Goal: Task Accomplishment & Management: Manage account settings

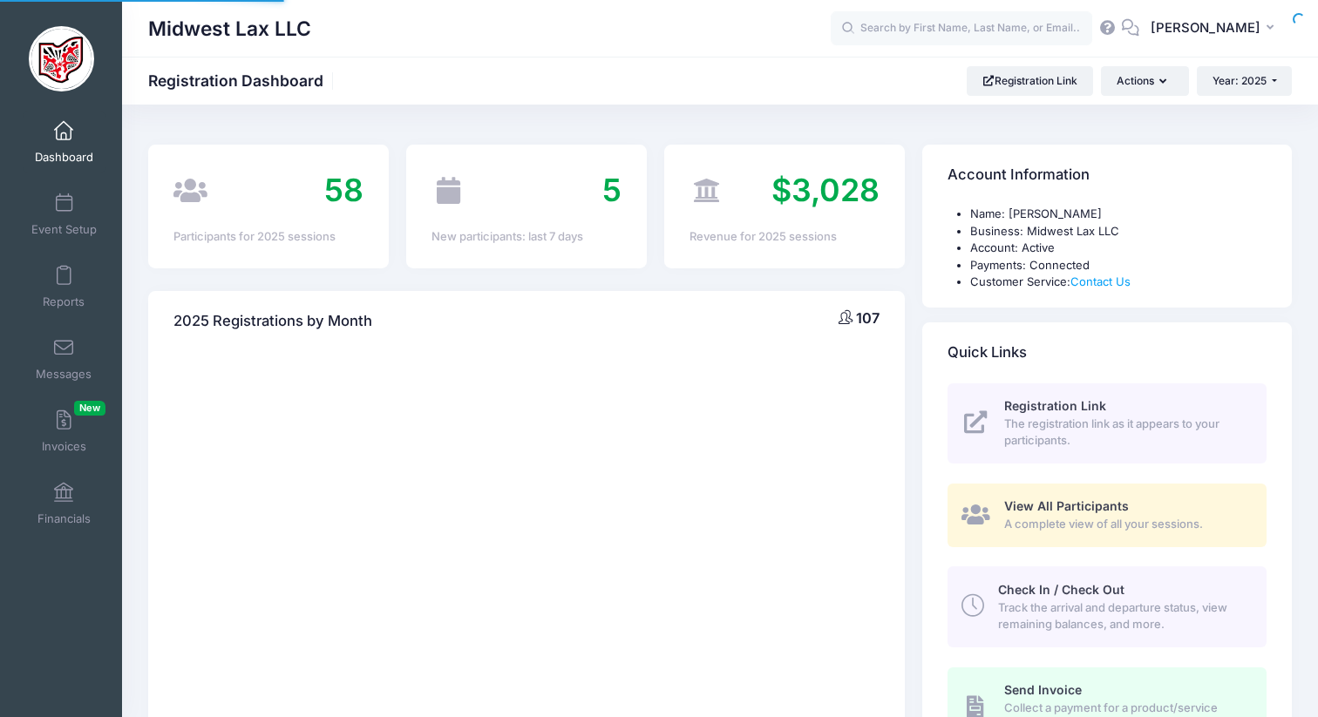
select select
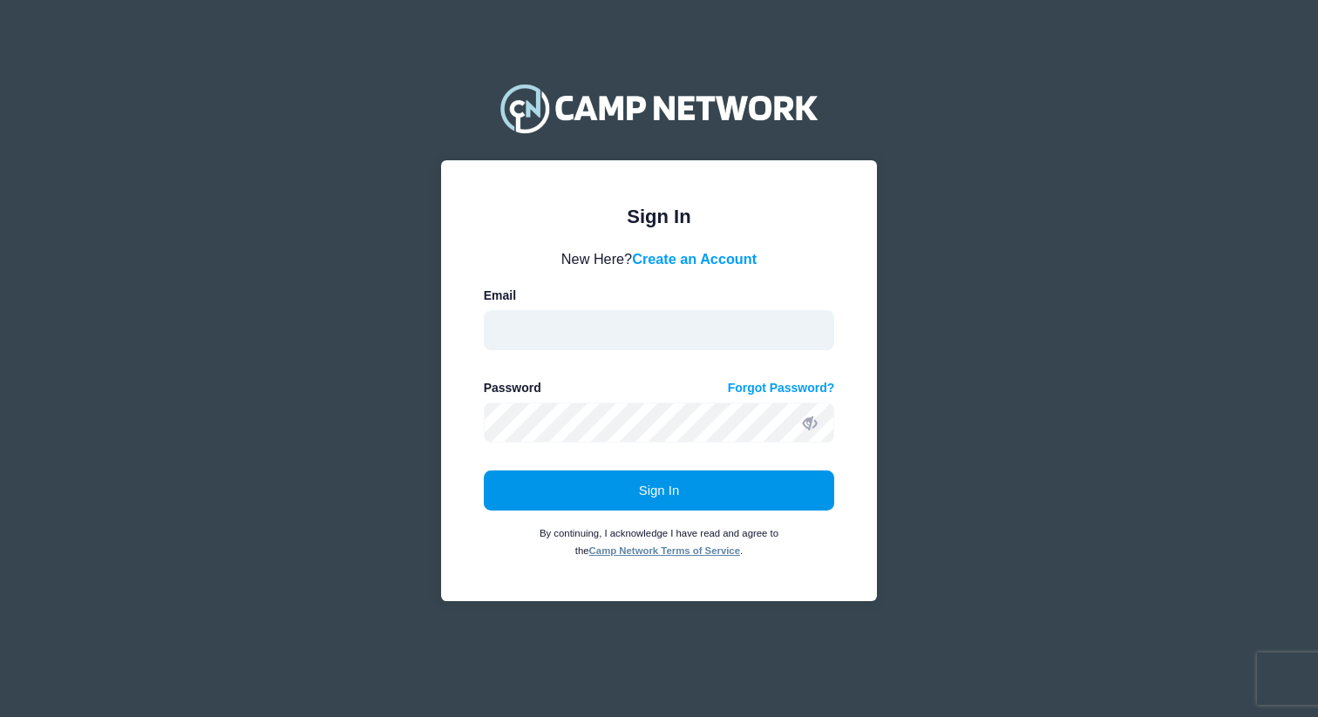
type input "[EMAIL_ADDRESS][DOMAIN_NAME]"
click at [622, 495] on button "Sign In" at bounding box center [659, 491] width 351 height 40
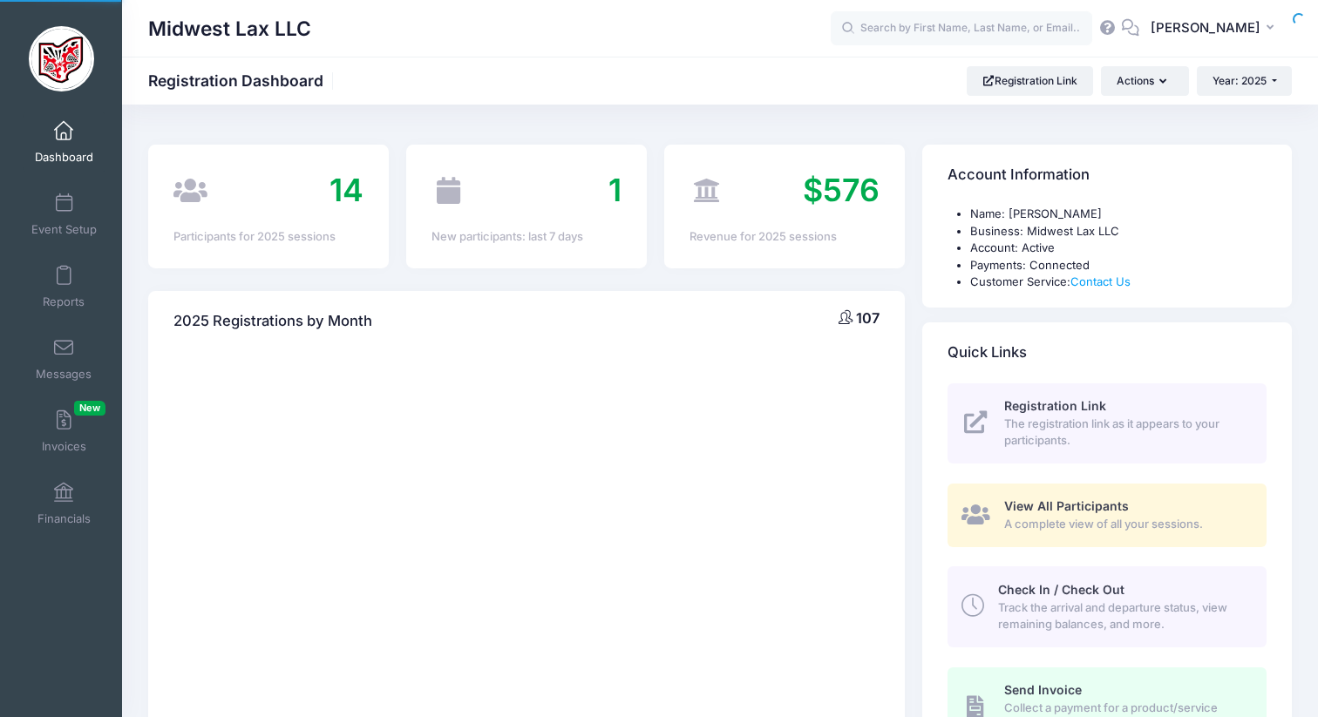
select select
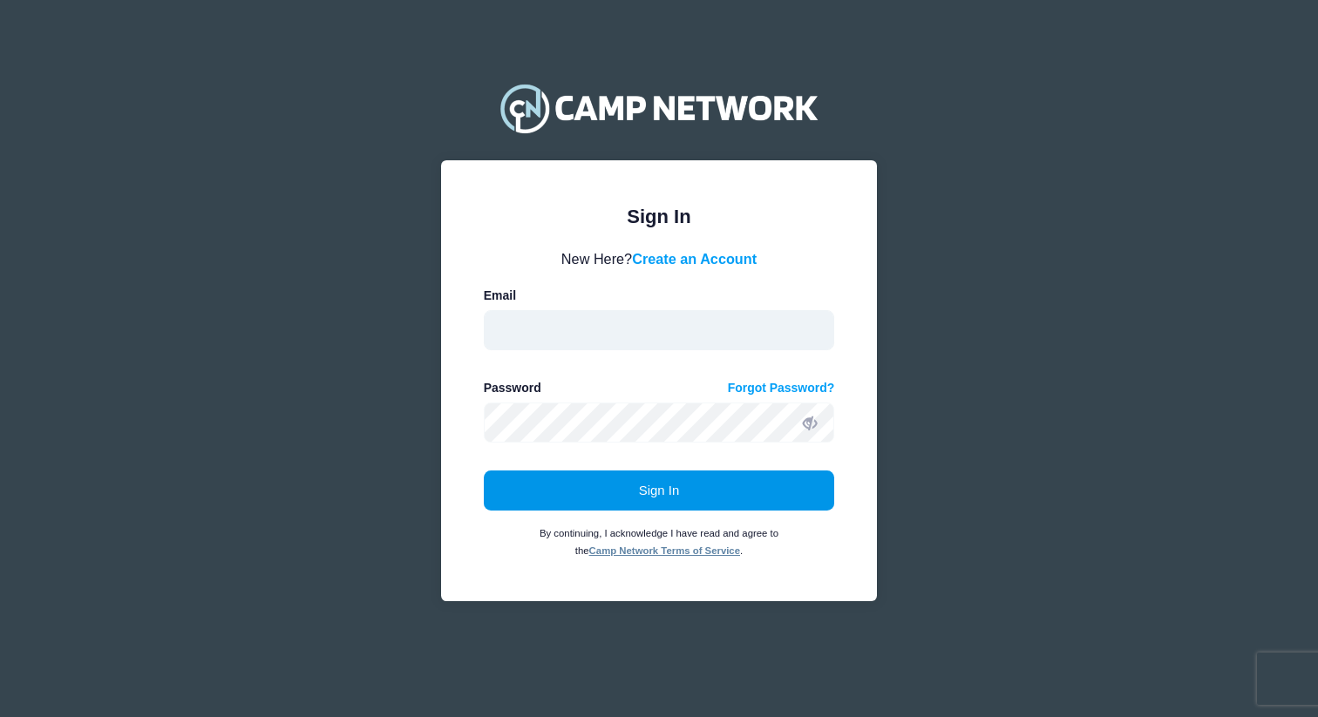
type input "[EMAIL_ADDRESS][DOMAIN_NAME]"
click at [717, 476] on button "Sign In" at bounding box center [659, 491] width 351 height 40
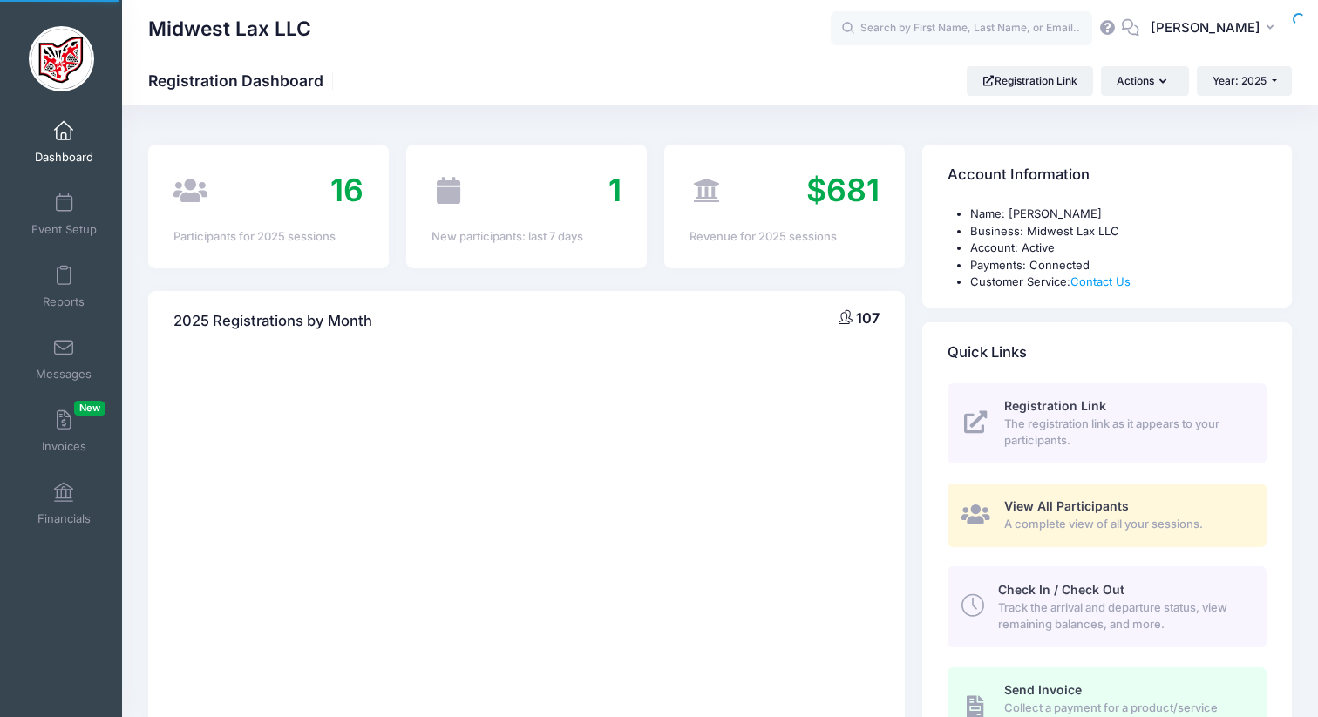
select select
